Goal: Information Seeking & Learning: Find specific fact

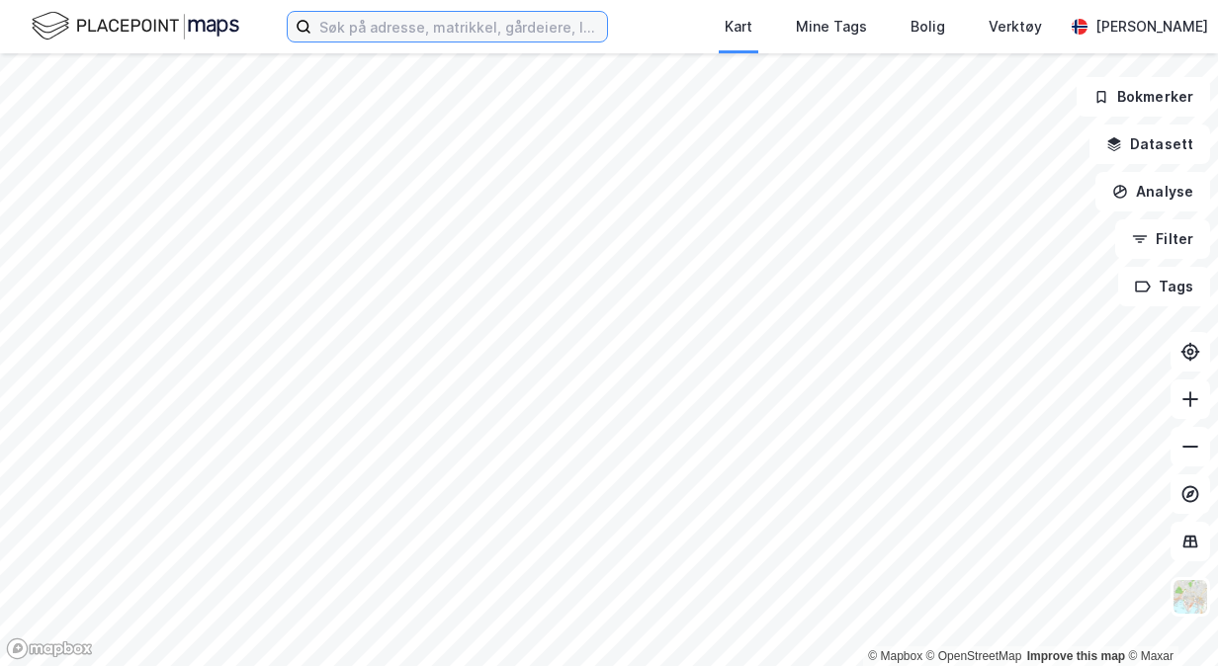
click at [515, 29] on input at bounding box center [459, 27] width 296 height 30
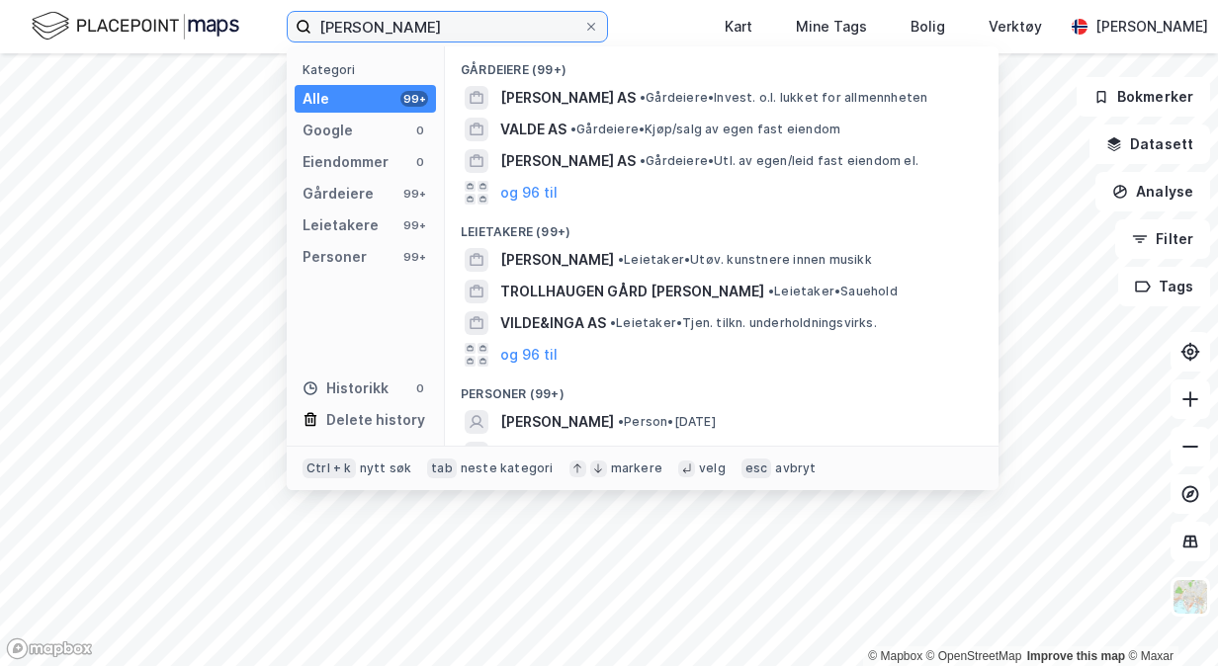
scroll to position [86, 0]
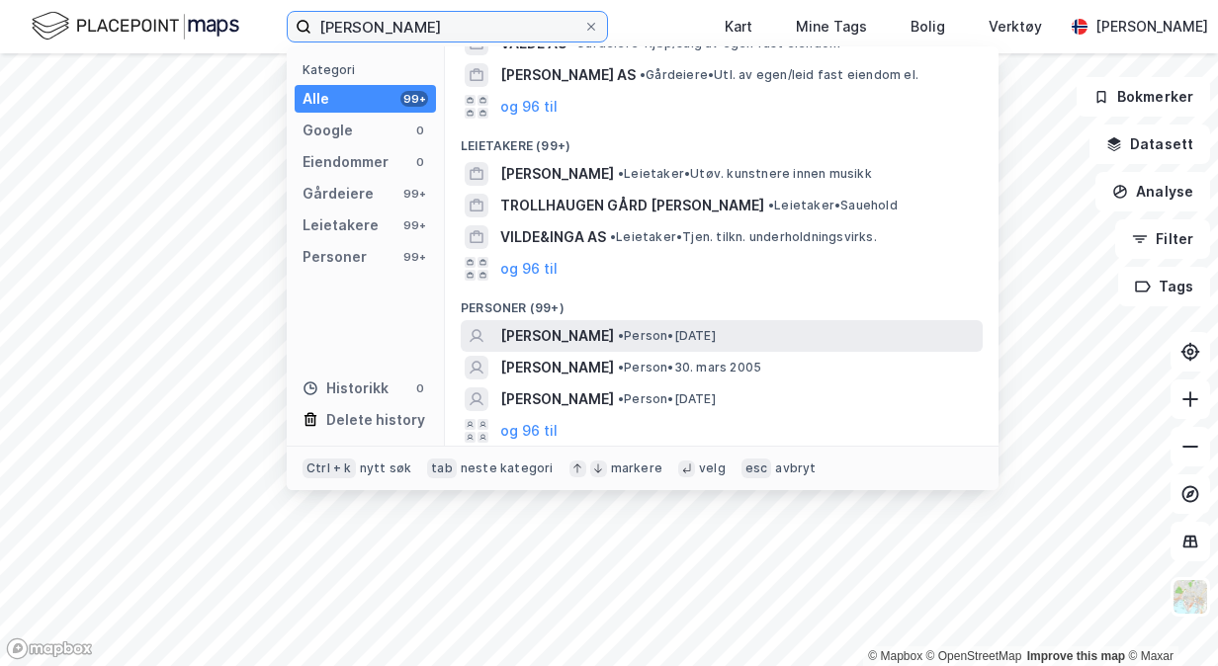
type input "[PERSON_NAME]"
click at [603, 324] on span "[PERSON_NAME]" at bounding box center [557, 336] width 114 height 24
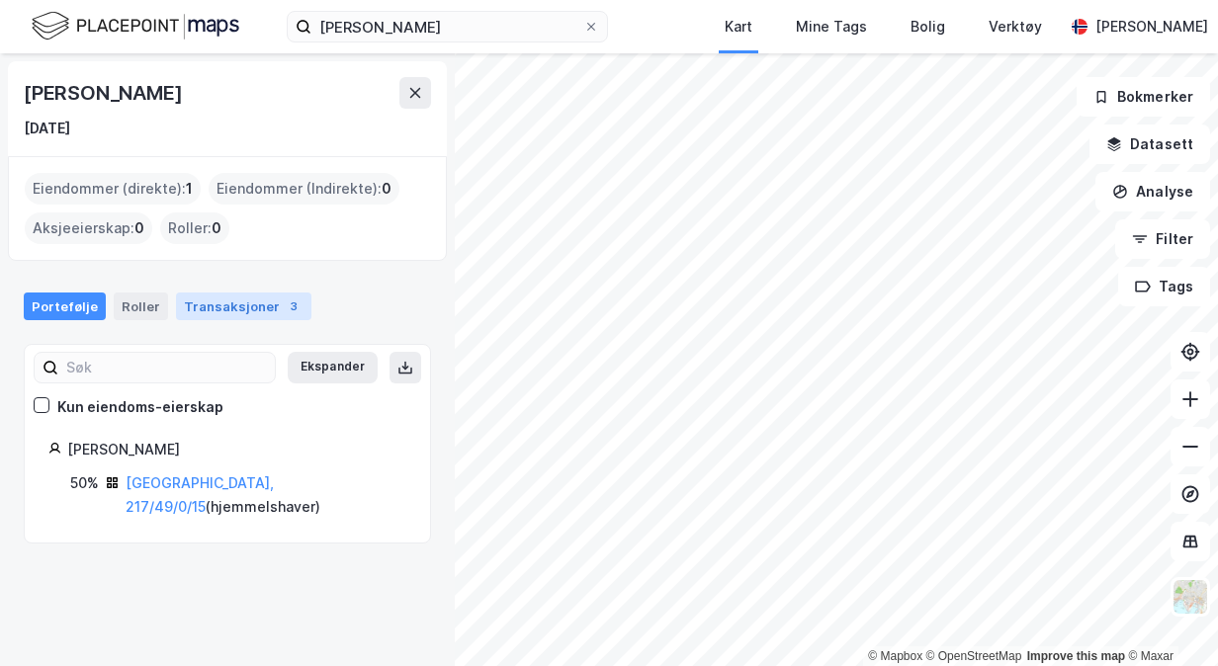
click at [224, 314] on div "Transaksjoner 3" at bounding box center [243, 307] width 135 height 28
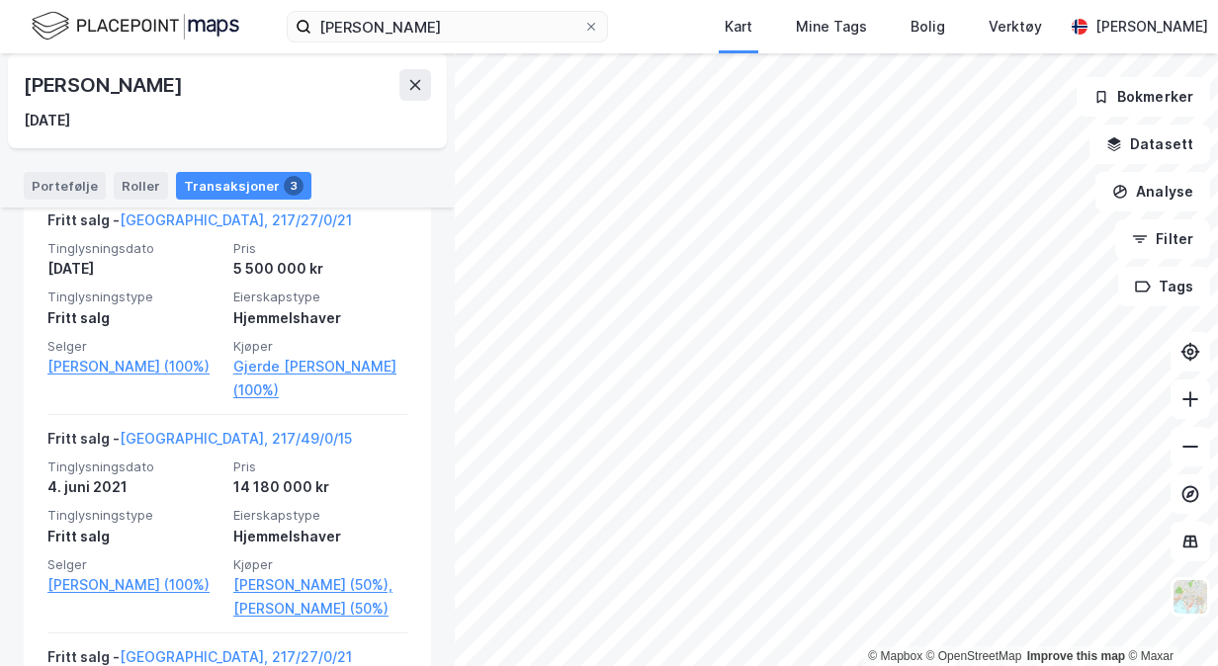
scroll to position [461, 0]
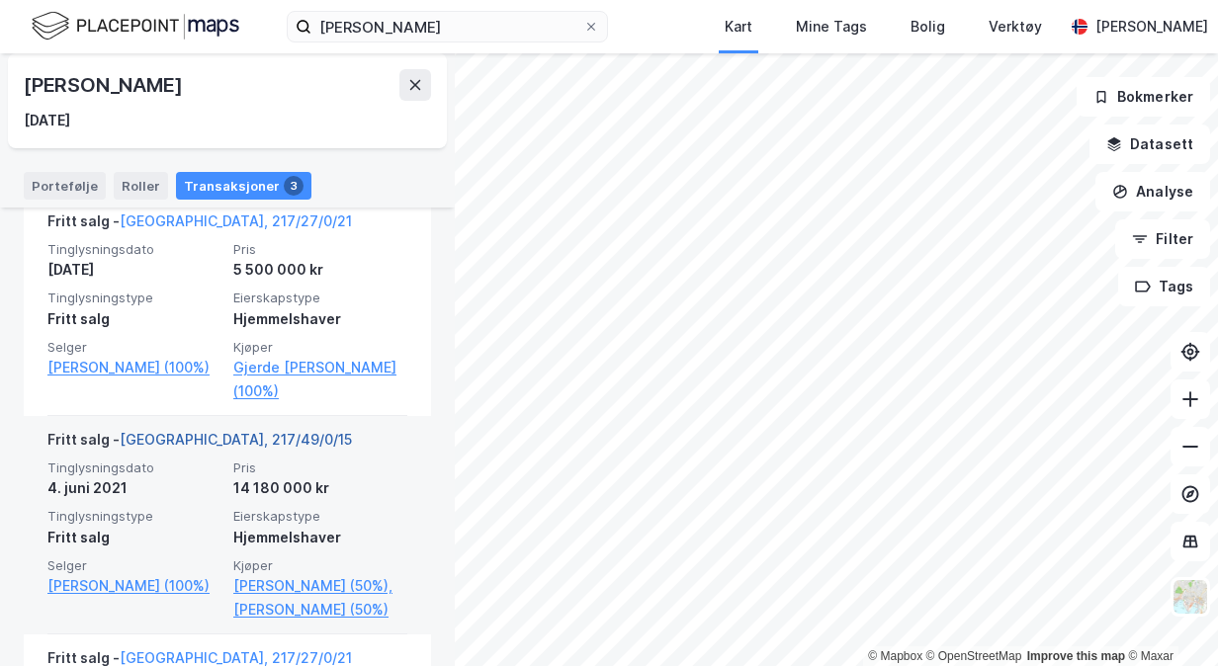
click at [192, 434] on link "[GEOGRAPHIC_DATA], 217/49/0/15" at bounding box center [236, 439] width 232 height 17
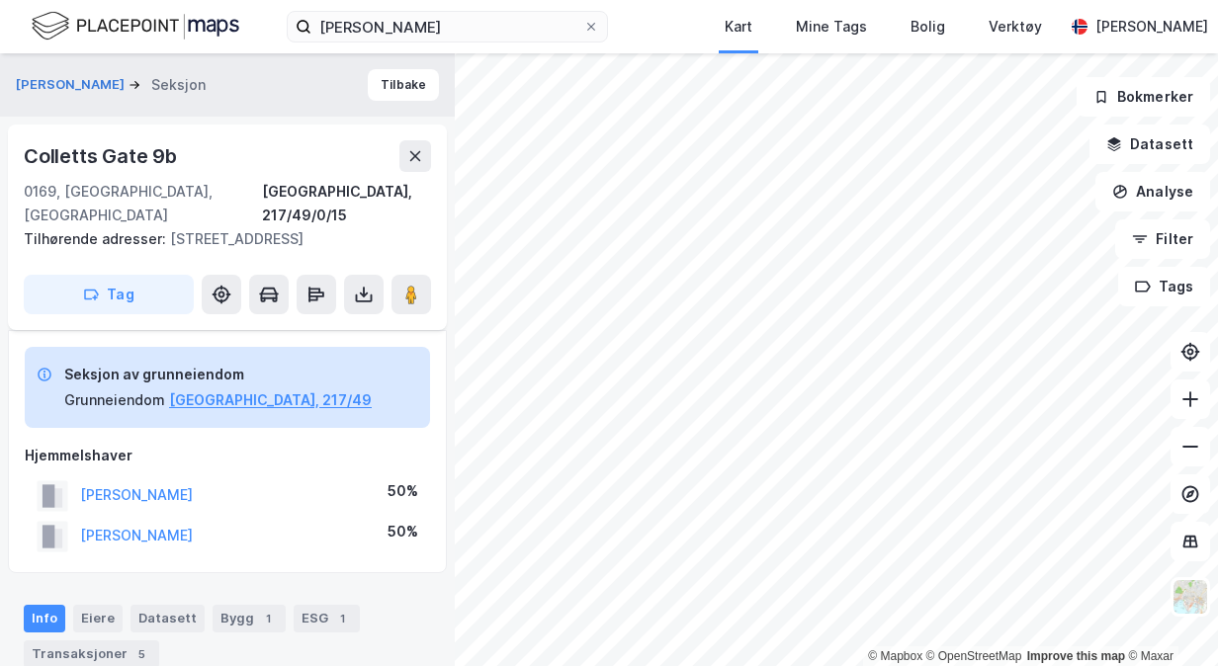
scroll to position [355, 0]
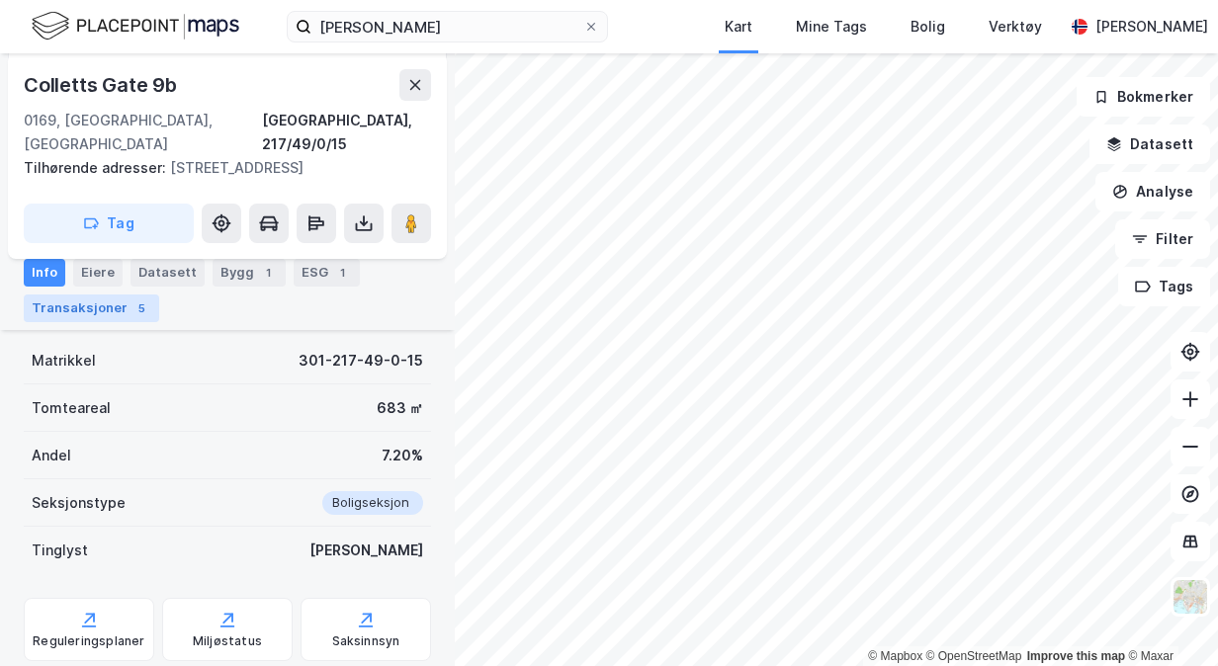
click at [77, 314] on div "Transaksjoner 5" at bounding box center [91, 309] width 135 height 28
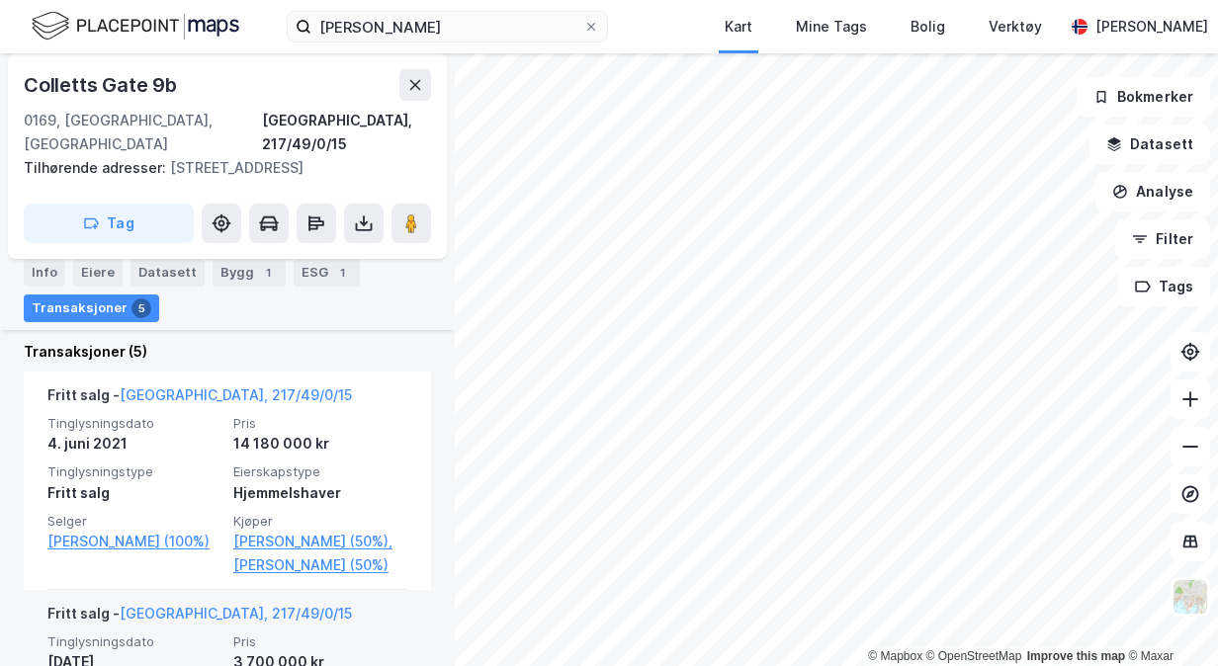
scroll to position [666, 0]
